Goal: Task Accomplishment & Management: Manage account settings

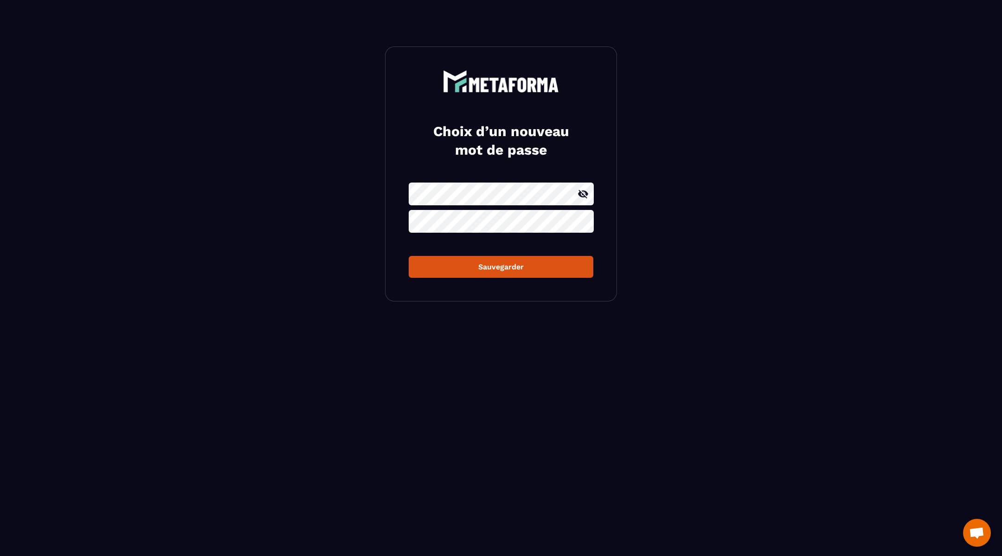
click at [444, 221] on form "Sauvegarder" at bounding box center [501, 229] width 185 height 95
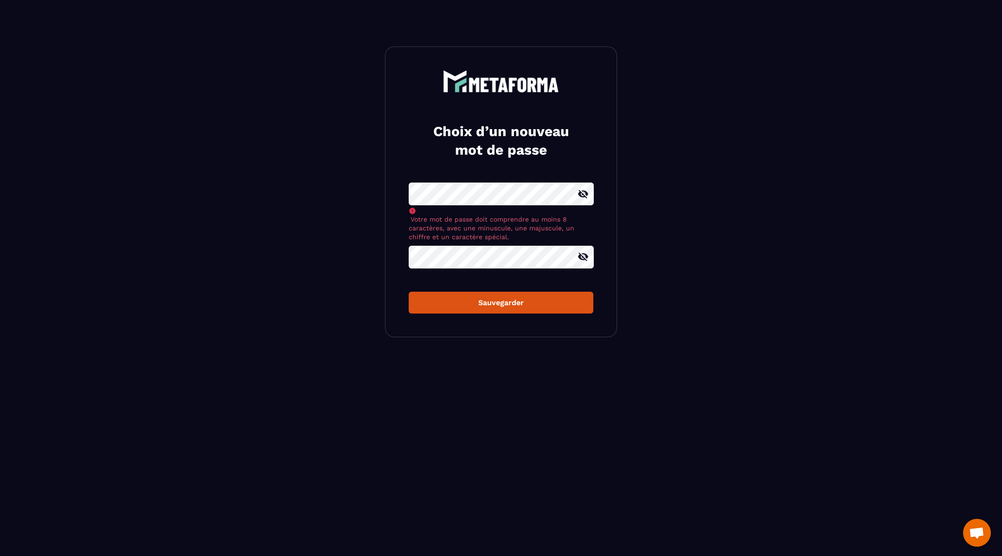
click at [586, 192] on icon at bounding box center [583, 193] width 10 height 8
click at [584, 259] on icon at bounding box center [583, 256] width 10 height 8
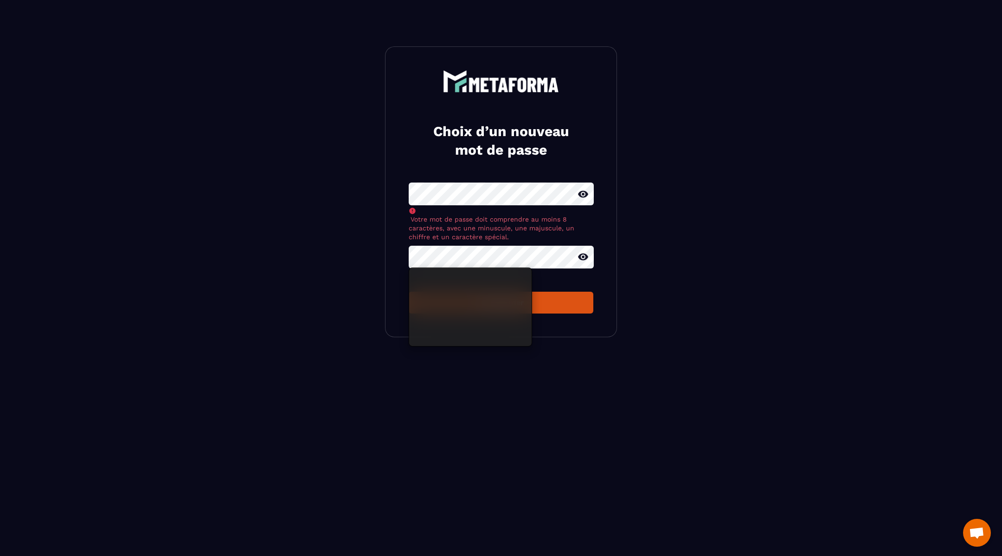
click at [384, 259] on section "Choix d’un nouveau mot de passe Votre mot de passe doit comprendre au moins 8 c…" at bounding box center [501, 191] width 1002 height 383
click at [571, 303] on div "Sauvegarder" at bounding box center [501, 302] width 170 height 9
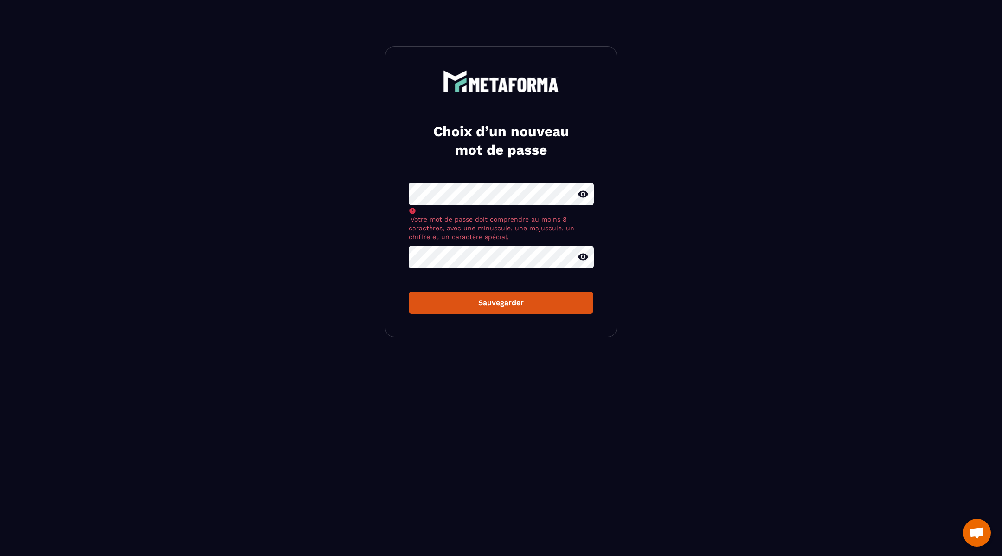
click at [511, 301] on div "Sauvegarder" at bounding box center [501, 302] width 170 height 9
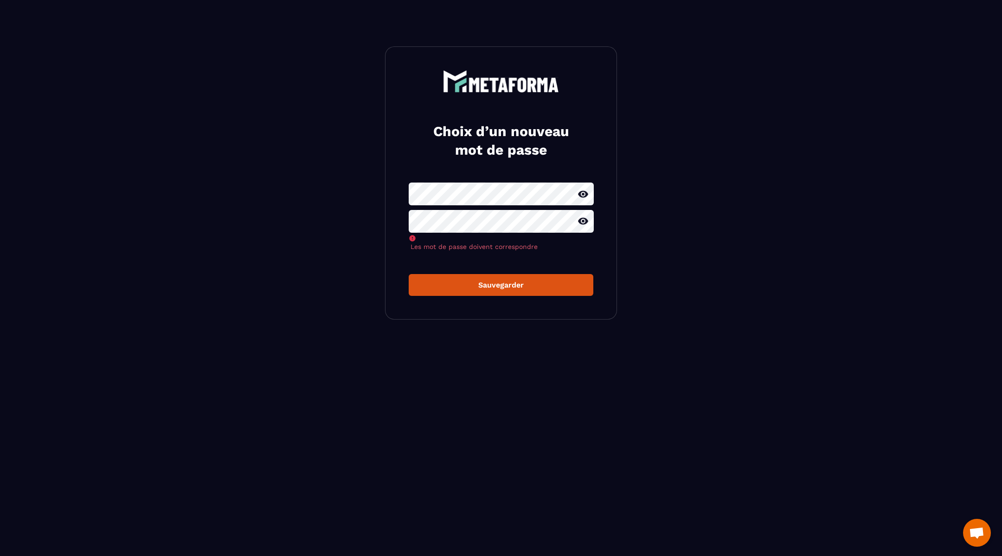
click at [333, 207] on section "Choix d’un nouveau mot de passe Les mot de passe doivent correspondre Sauvegard…" at bounding box center [501, 183] width 1002 height 366
click at [502, 285] on div "Choix d’un nouveau mot de passe Les mot de passe doivent correspondre Sauvegard…" at bounding box center [501, 182] width 232 height 273
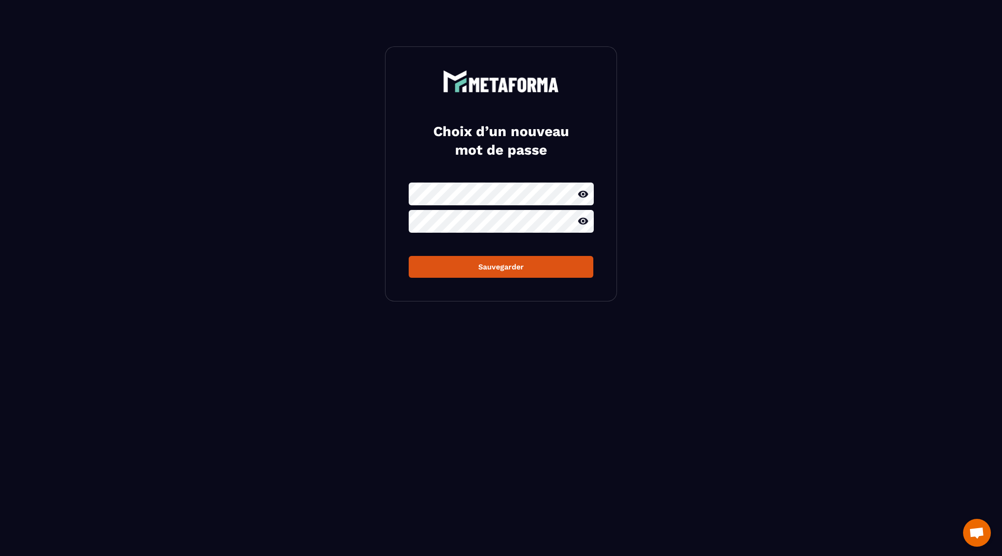
click at [490, 268] on div "Sauvegarder" at bounding box center [501, 266] width 170 height 9
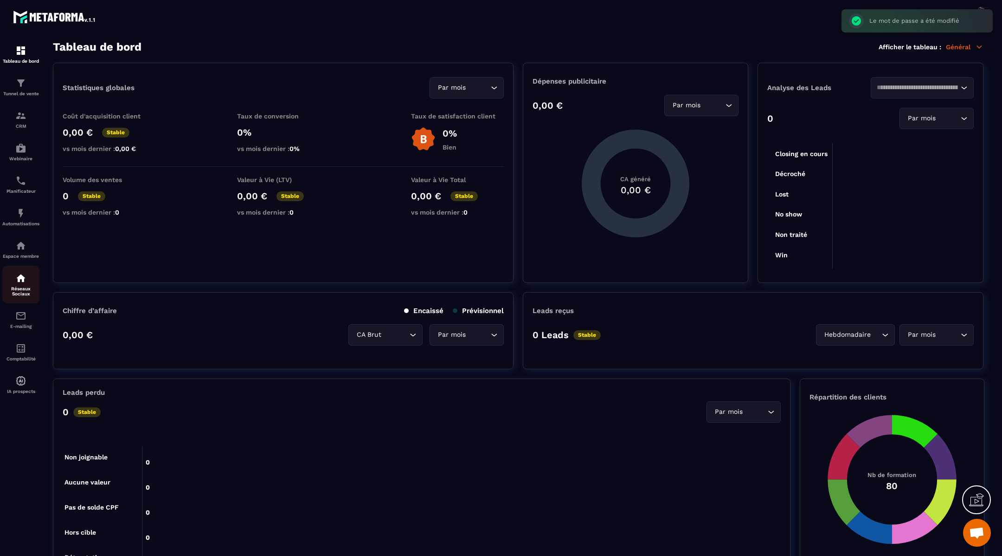
click at [19, 284] on img at bounding box center [20, 277] width 11 height 11
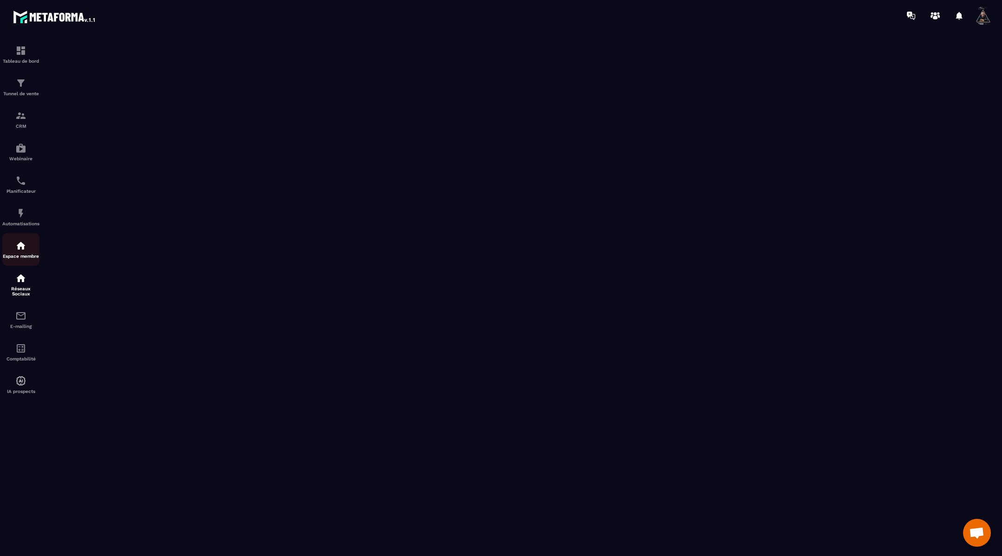
click at [26, 259] on p "Espace membre" at bounding box center [20, 255] width 37 height 5
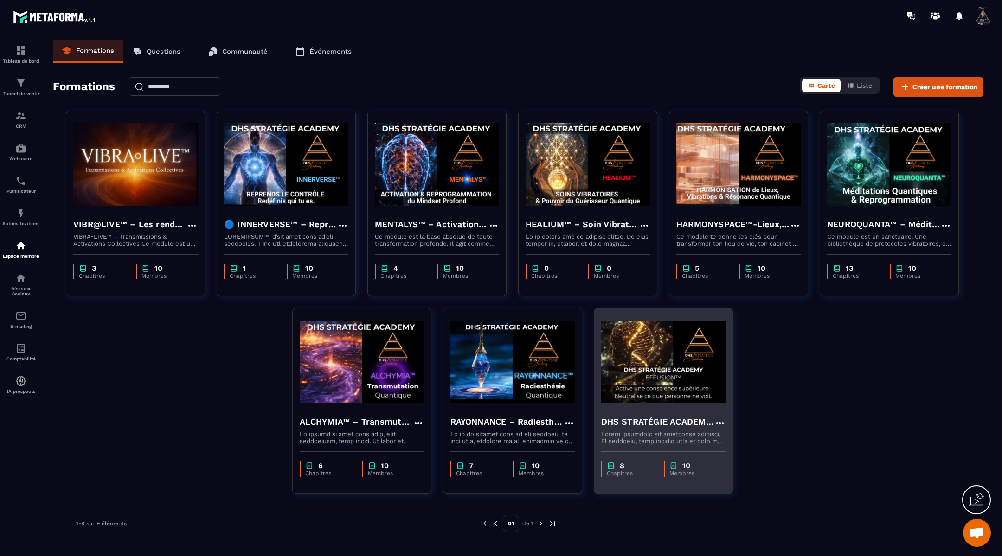
click at [660, 381] on img at bounding box center [663, 361] width 124 height 93
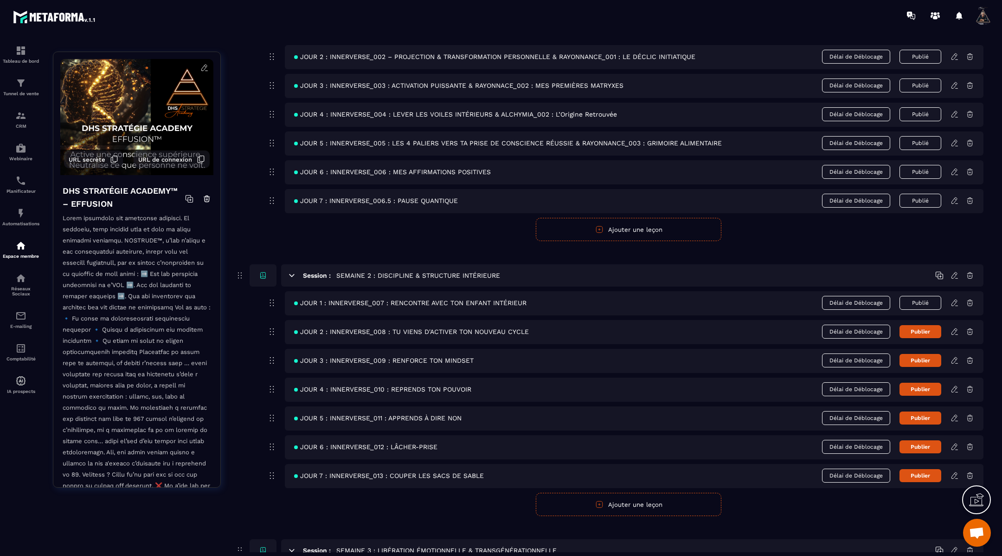
scroll to position [239, 0]
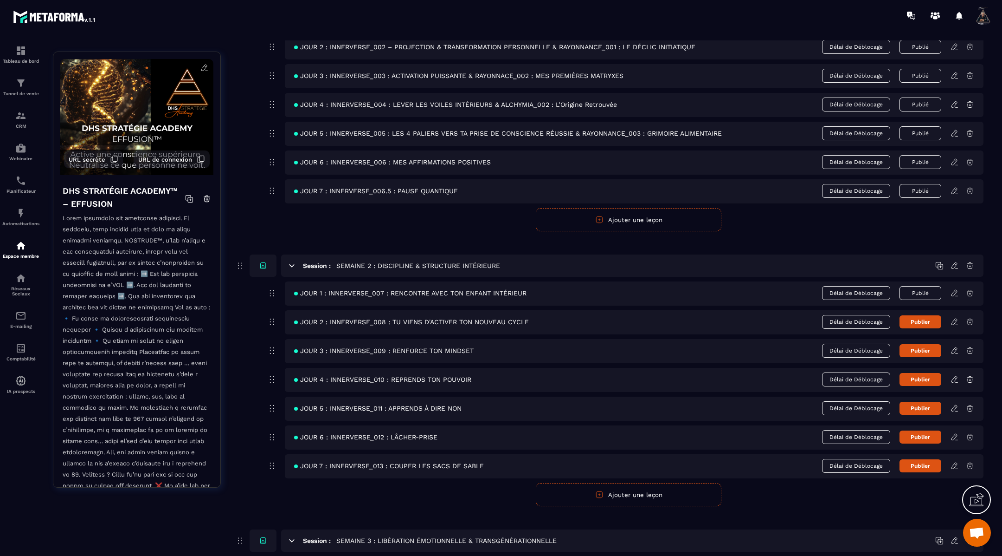
click at [422, 293] on span "JOUR 1 : INNERVERSE_007 : RENCONTRE AVEC TON ENFANT INTÉRIEUR" at bounding box center [410, 292] width 233 height 7
click at [389, 289] on span "JOUR 1 : INNERVERSE_007 : RENCONTRE AVEC TON ENFANT INTÉRIEUR" at bounding box center [410, 292] width 233 height 7
